Goal: Contribute content

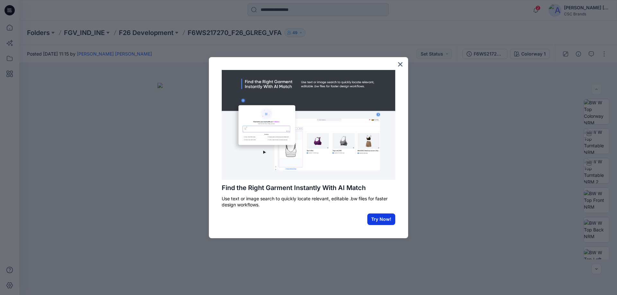
click at [378, 219] on button "Try Now!" at bounding box center [381, 220] width 28 height 12
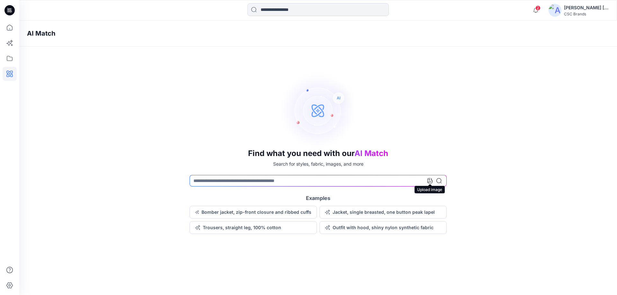
click at [429, 182] on icon at bounding box center [429, 180] width 5 height 5
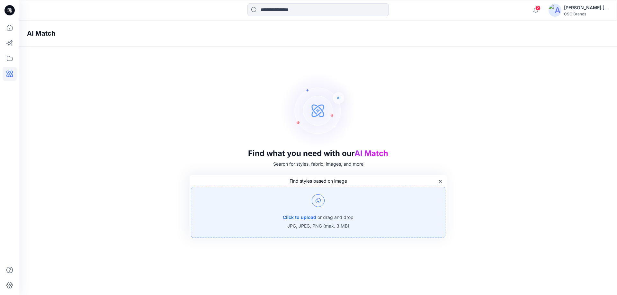
click at [318, 199] on img at bounding box center [318, 200] width 13 height 13
click at [11, 11] on icon at bounding box center [10, 10] width 3 height 0
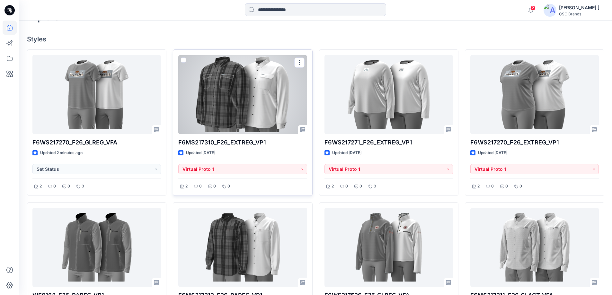
scroll to position [193, 0]
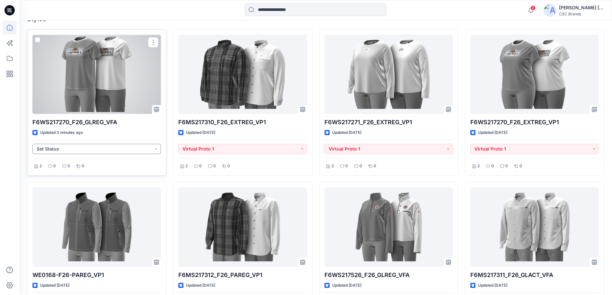
click at [157, 148] on button "Set Status" at bounding box center [96, 149] width 128 height 10
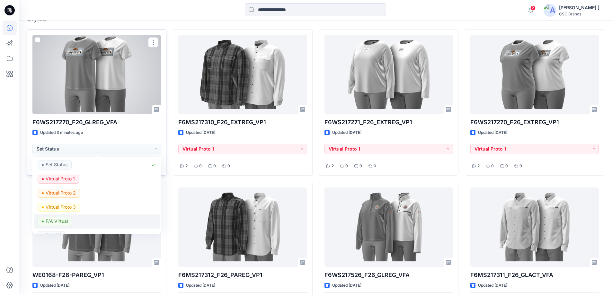
click at [64, 223] on p "F/A Virtual" at bounding box center [57, 221] width 22 height 8
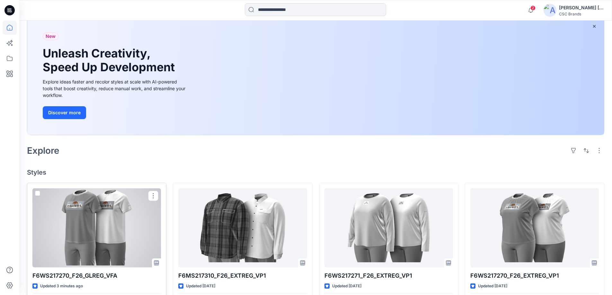
scroll to position [32, 0]
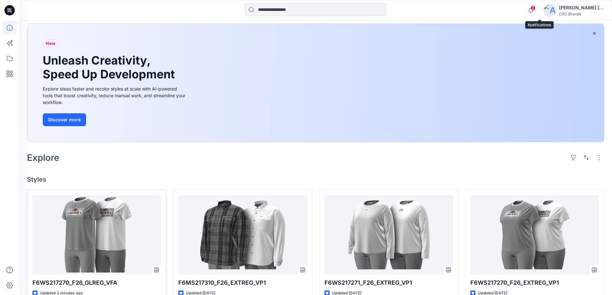
click at [535, 10] on span "2" at bounding box center [532, 7] width 5 height 5
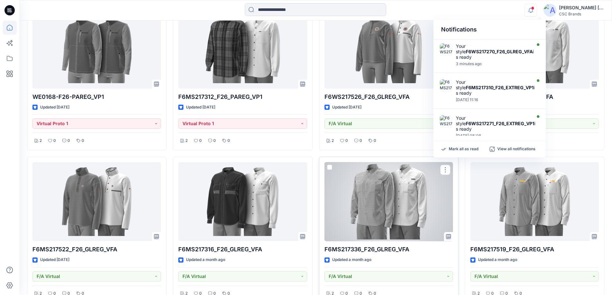
scroll to position [410, 0]
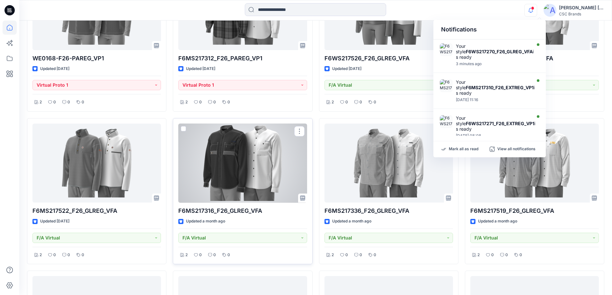
click at [270, 182] on div at bounding box center [242, 163] width 128 height 79
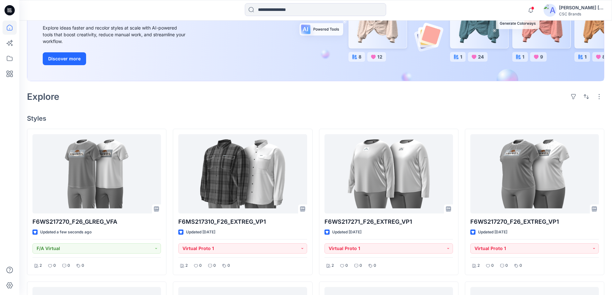
scroll to position [96, 0]
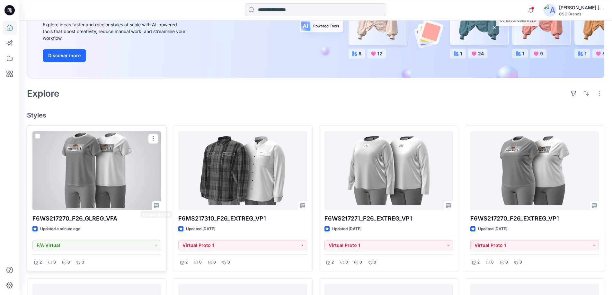
click at [125, 183] on div at bounding box center [96, 170] width 128 height 79
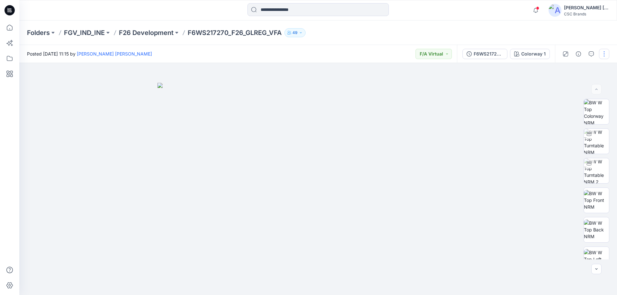
click at [603, 55] on button "button" at bounding box center [604, 54] width 10 height 10
click at [568, 86] on button "Edit" at bounding box center [576, 87] width 59 height 12
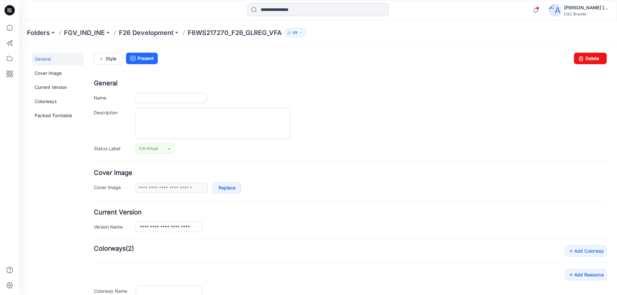
type input "**********"
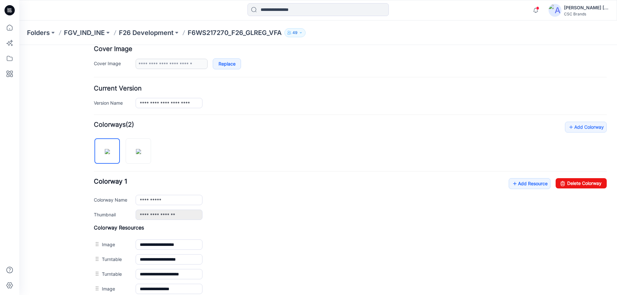
scroll to position [128, 0]
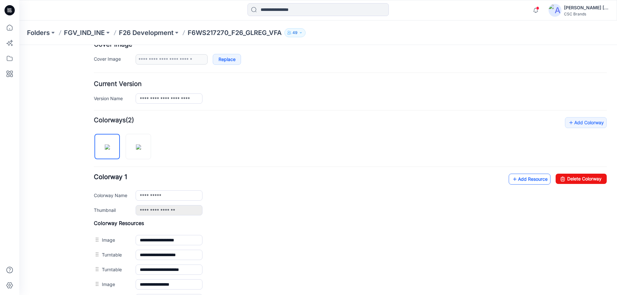
click at [513, 180] on link "Add Resource" at bounding box center [529, 179] width 42 height 11
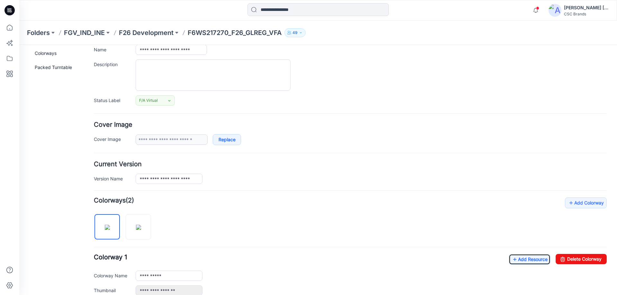
scroll to position [0, 0]
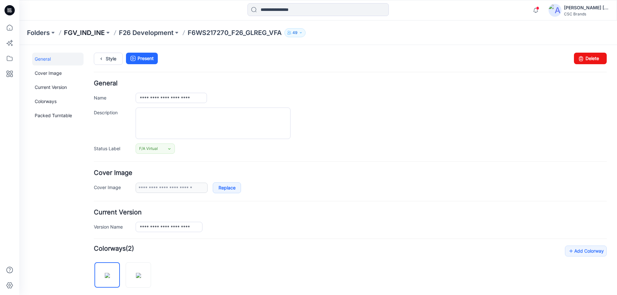
click at [87, 33] on p "FGV_IND_INE" at bounding box center [84, 32] width 41 height 9
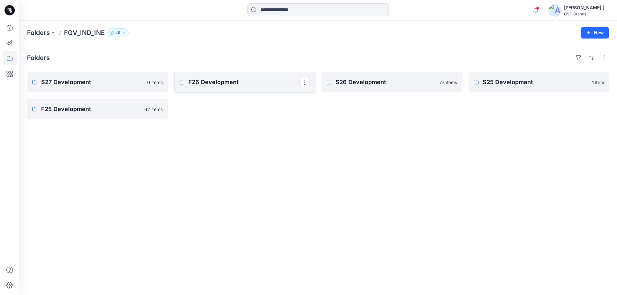
click at [208, 83] on p "F26 Development" at bounding box center [243, 82] width 111 height 9
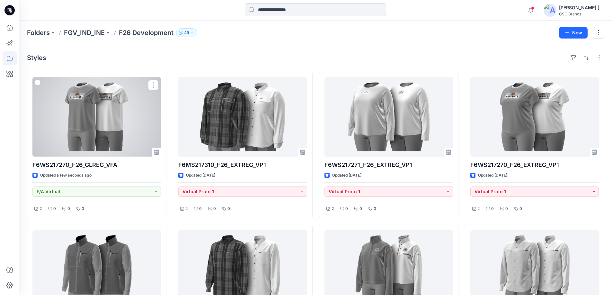
click at [85, 126] on div at bounding box center [96, 116] width 128 height 79
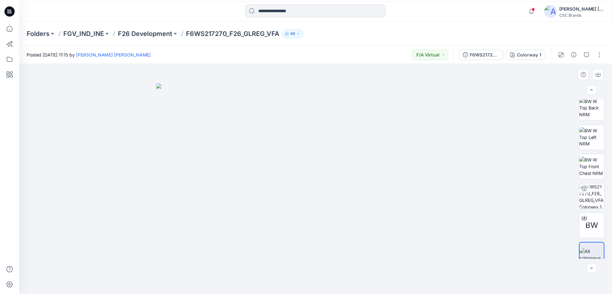
scroll to position [131, 0]
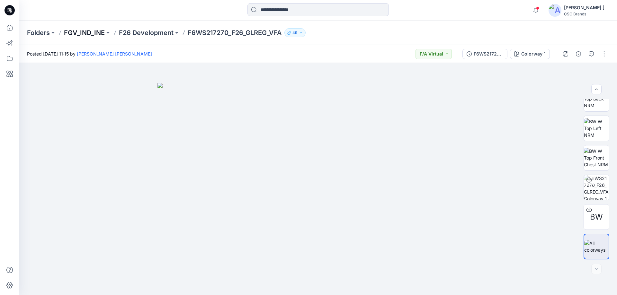
click at [84, 32] on p "FGV_IND_INE" at bounding box center [84, 32] width 41 height 9
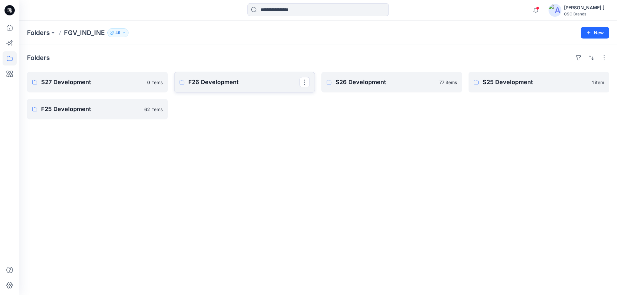
click at [209, 89] on link "F26 Development" at bounding box center [244, 82] width 141 height 21
